Goal: Navigation & Orientation: Find specific page/section

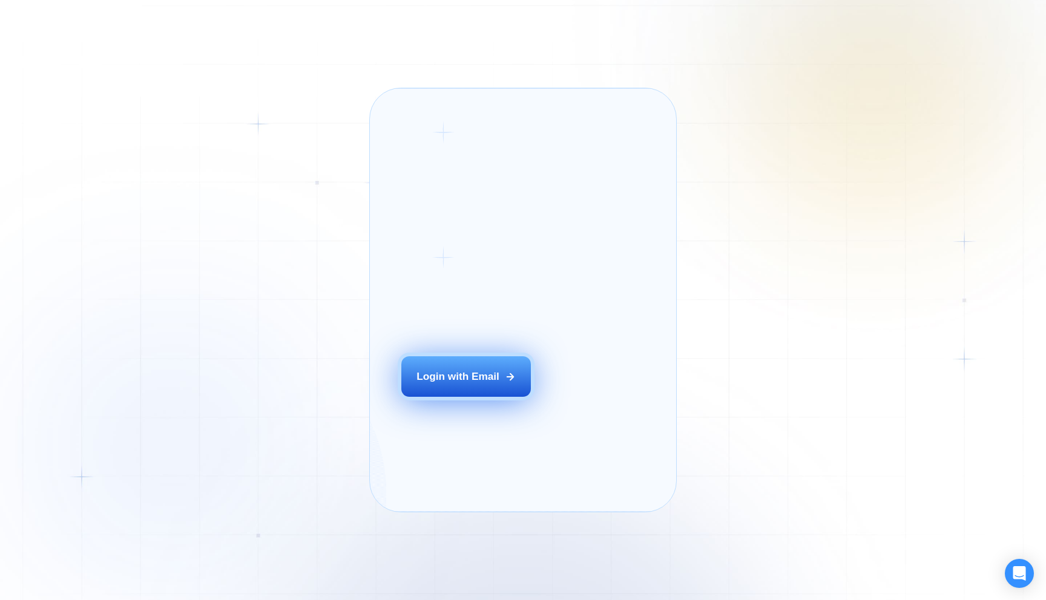
click at [453, 384] on div "Login with Email" at bounding box center [457, 377] width 83 height 15
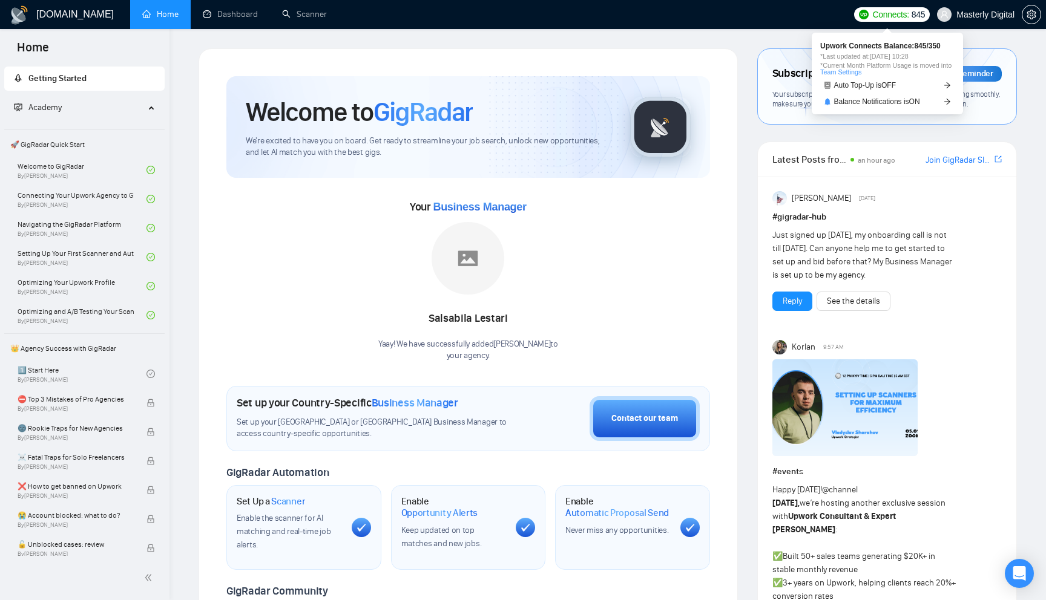
click at [887, 13] on span "Connects:" at bounding box center [890, 14] width 36 height 13
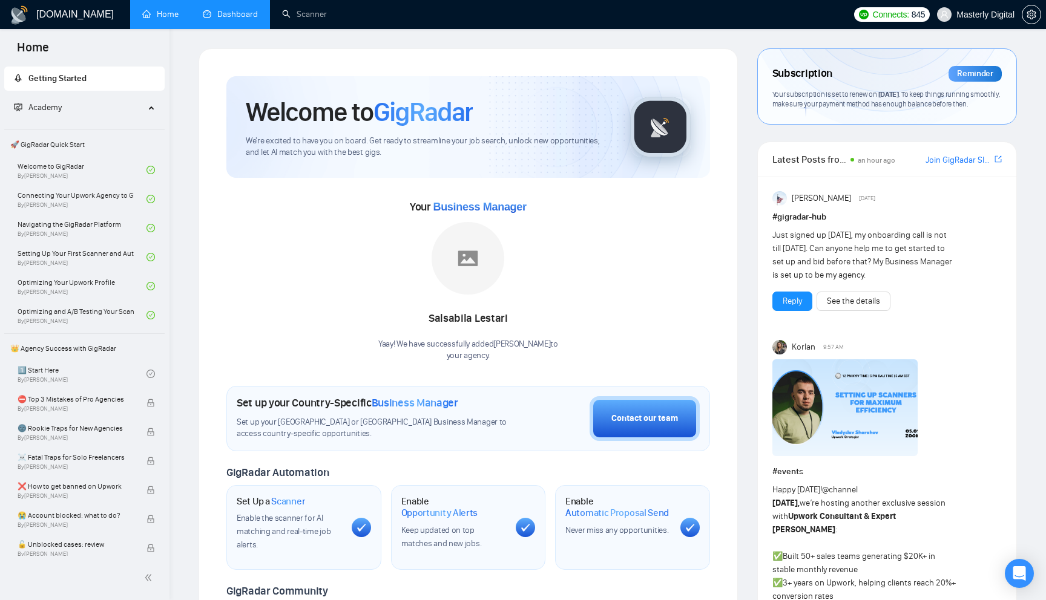
click at [250, 19] on link "Dashboard" at bounding box center [230, 14] width 55 height 10
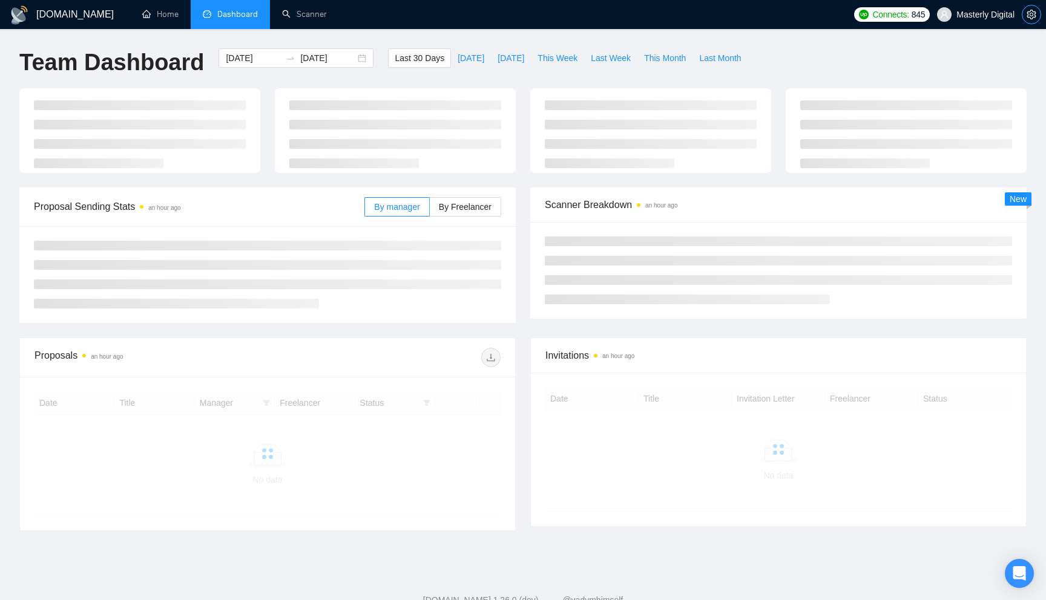
click at [1031, 15] on icon "setting" at bounding box center [1032, 15] width 10 height 10
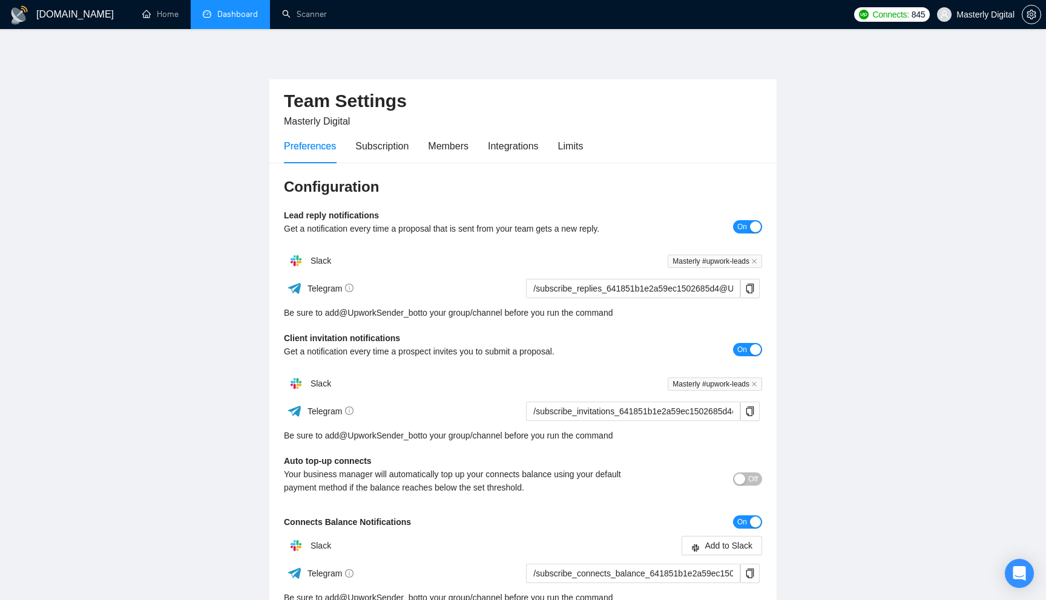
click at [562, 148] on div "Preferences Subscription Members Integrations Limits" at bounding box center [433, 146] width 299 height 35
click at [574, 145] on div "Limits" at bounding box center [570, 146] width 25 height 15
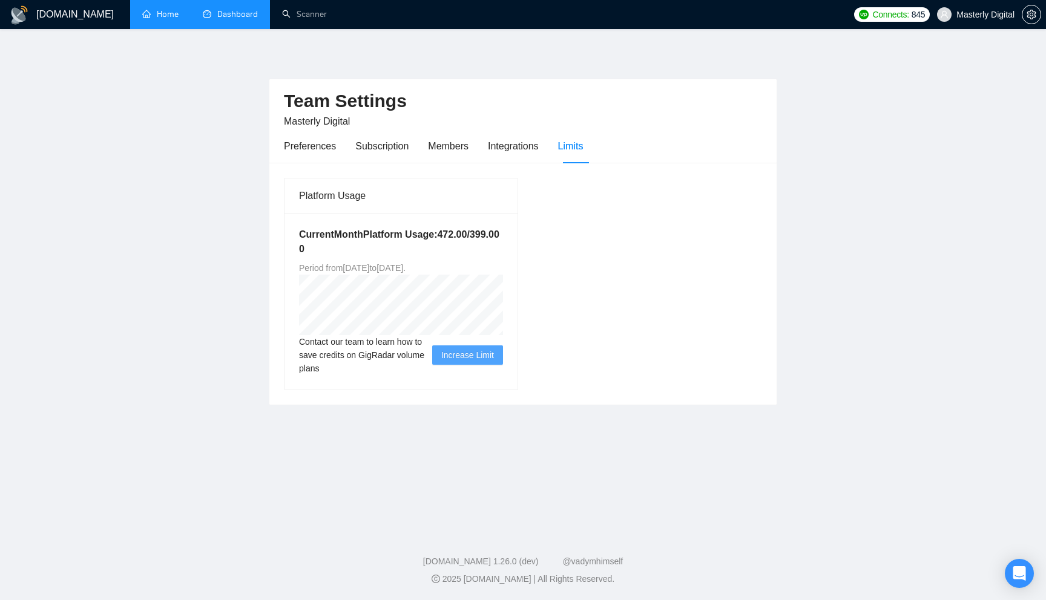
click at [160, 13] on link "Home" at bounding box center [160, 14] width 36 height 10
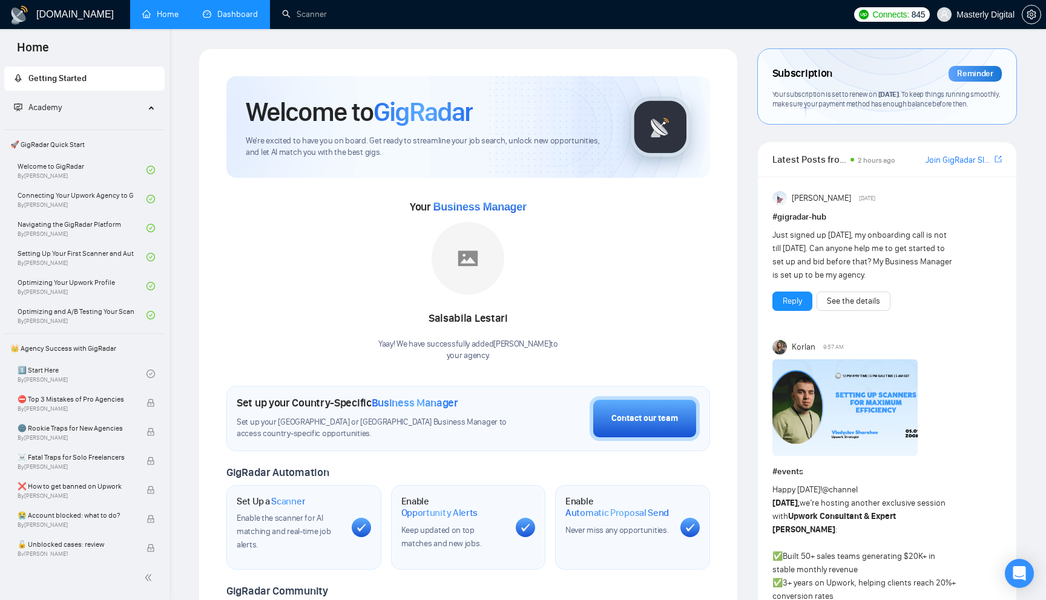
click at [890, 106] on span "Your subscription is set to renew on [DATE] . To keep things running smoothly, …" at bounding box center [886, 99] width 228 height 19
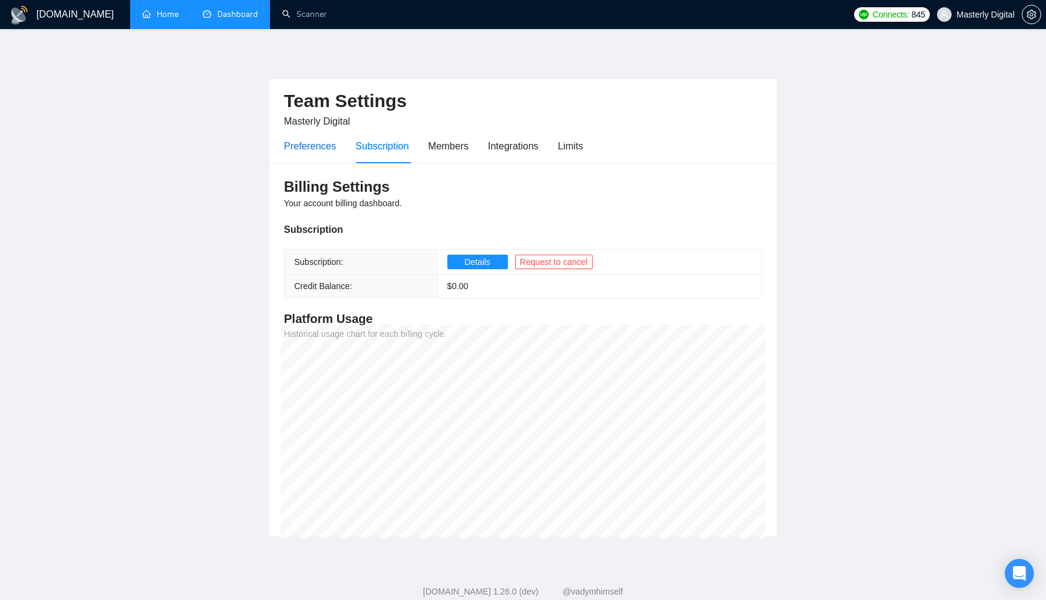
click at [325, 149] on div "Preferences" at bounding box center [310, 146] width 52 height 15
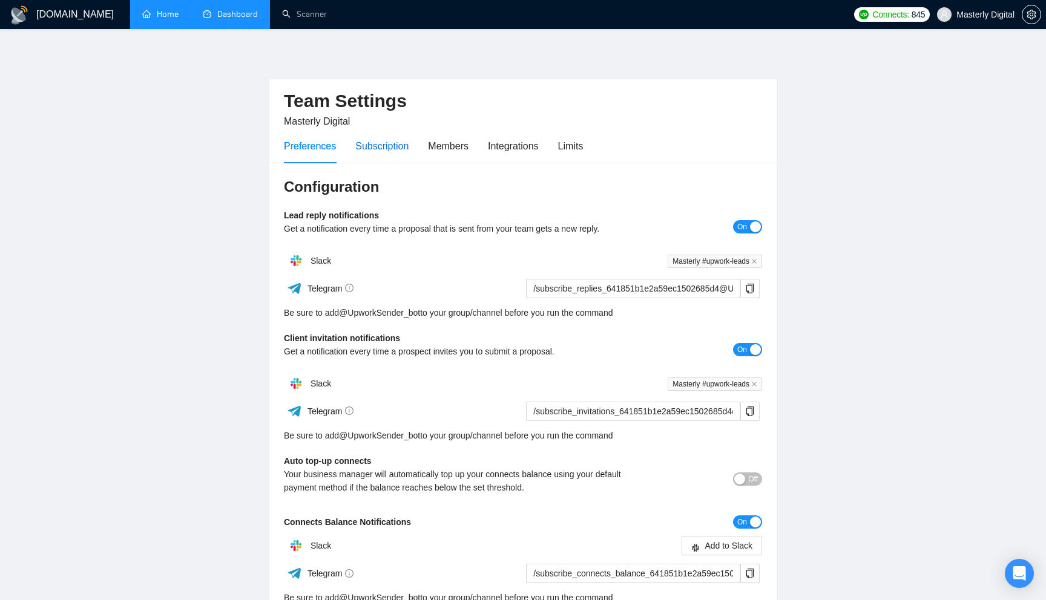
click at [374, 146] on div "Subscription" at bounding box center [381, 146] width 53 height 15
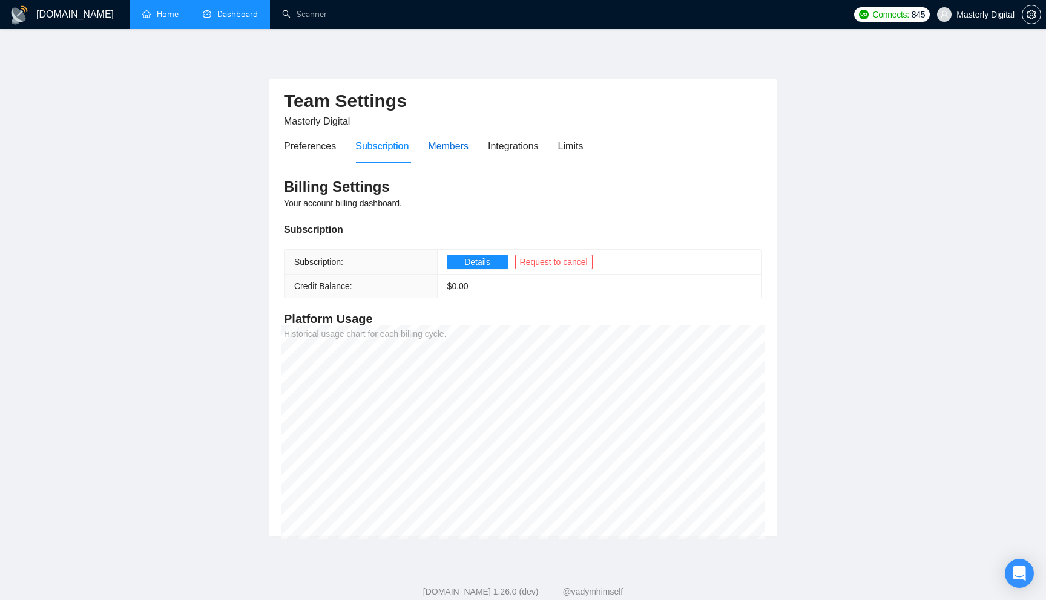
click at [431, 143] on div "Members" at bounding box center [448, 146] width 41 height 15
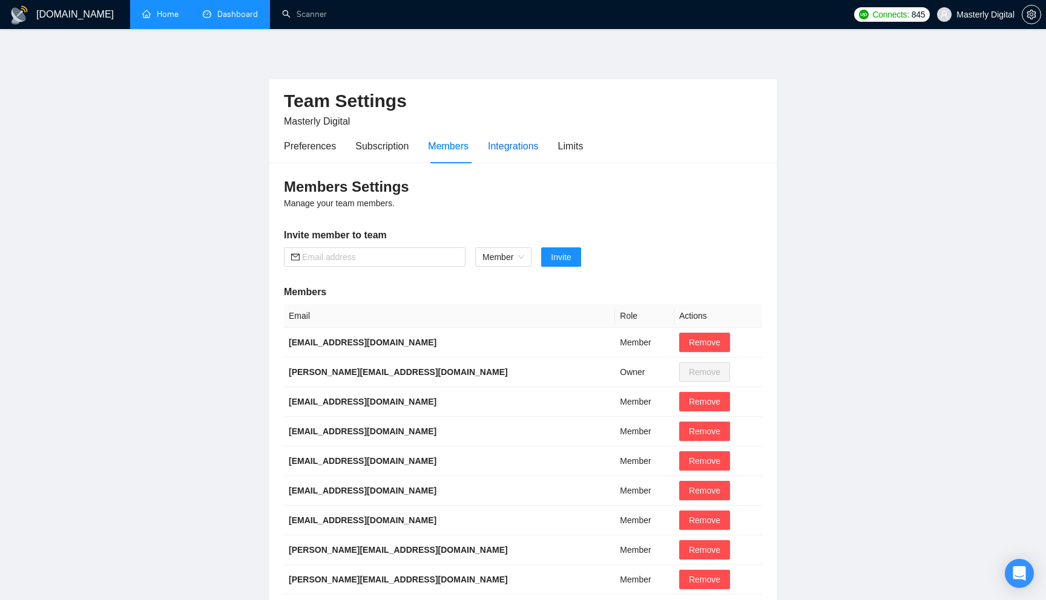
click at [523, 145] on div "Integrations" at bounding box center [513, 146] width 51 height 15
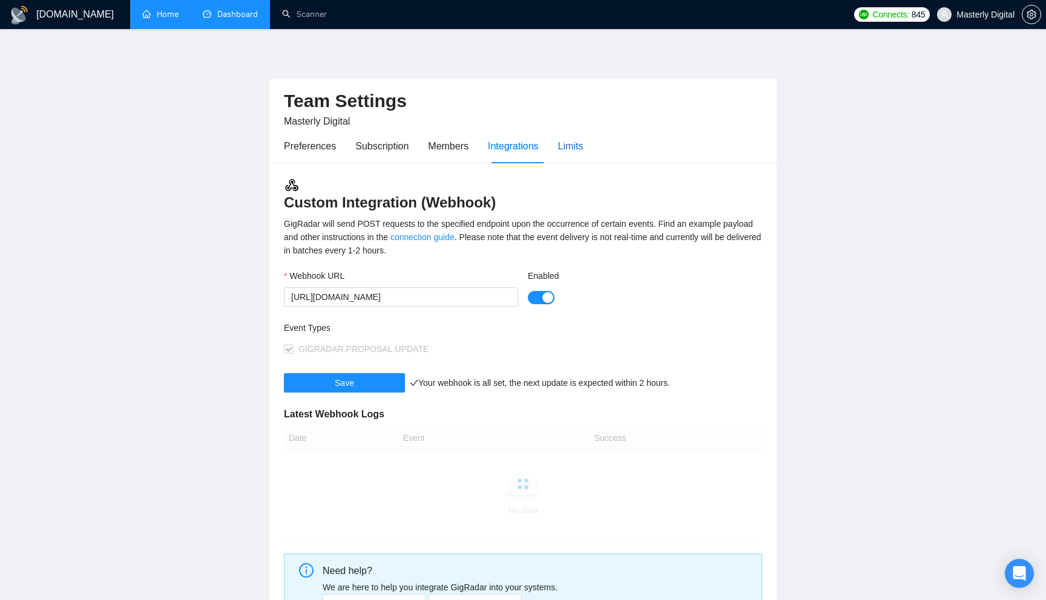
click at [583, 150] on div "Limits" at bounding box center [570, 146] width 25 height 15
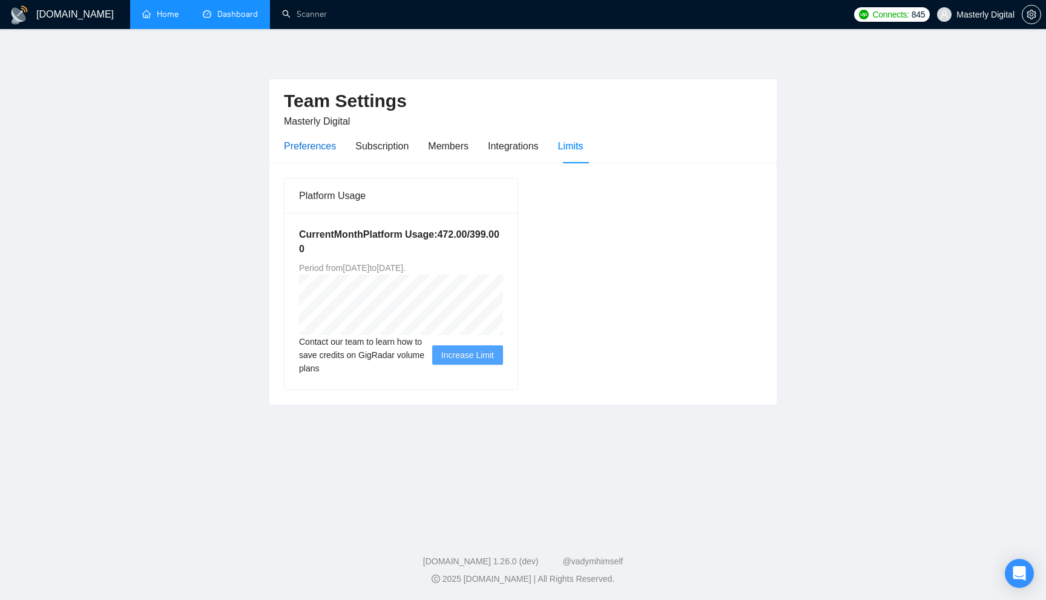
click at [315, 150] on div "Preferences" at bounding box center [310, 146] width 52 height 15
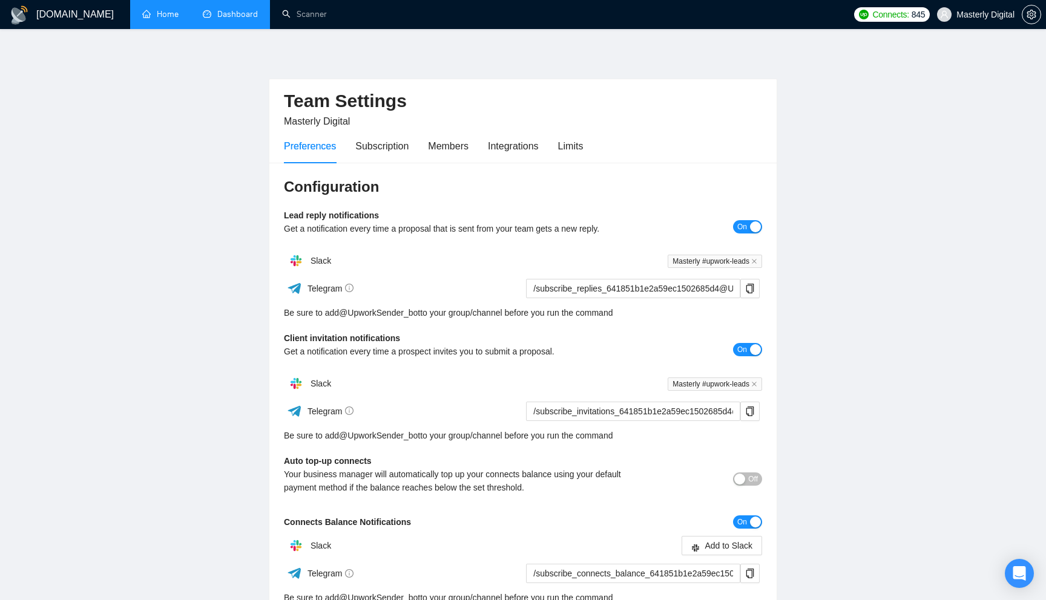
click at [230, 19] on link "Dashboard" at bounding box center [230, 14] width 55 height 10
